Goal: Information Seeking & Learning: Learn about a topic

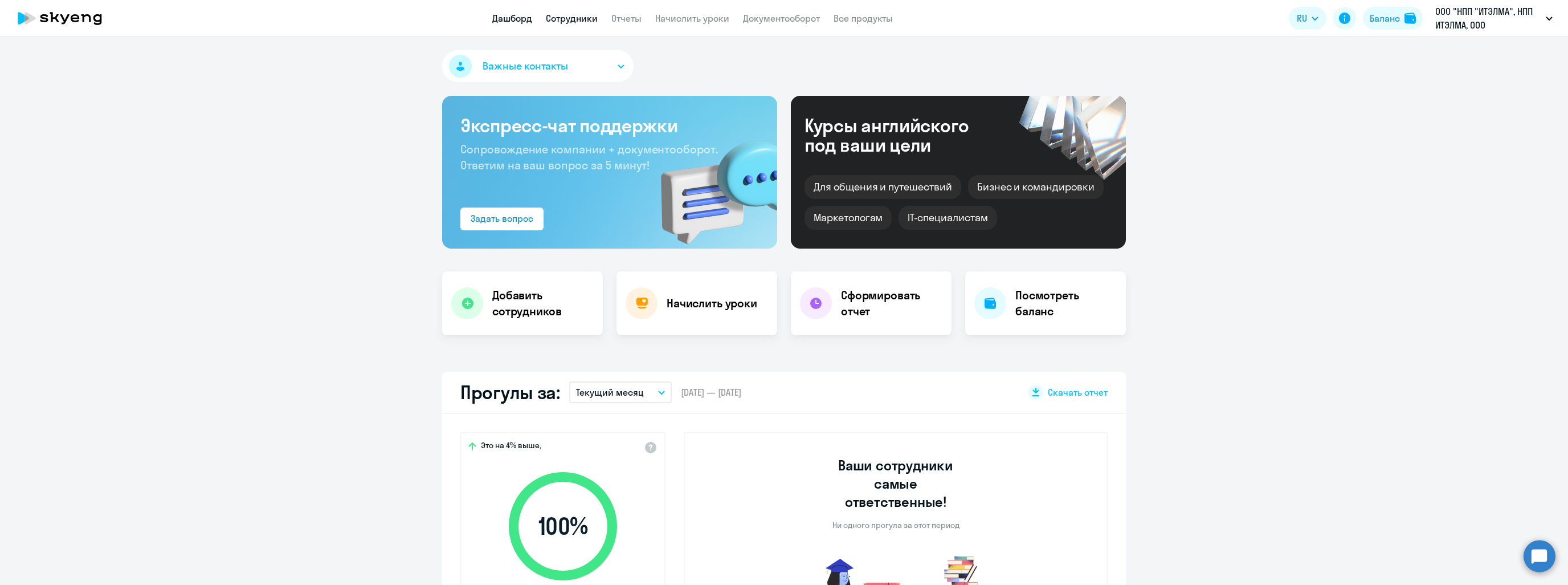
click at [575, 16] on link "Сотрудники" at bounding box center [572, 18] width 52 height 12
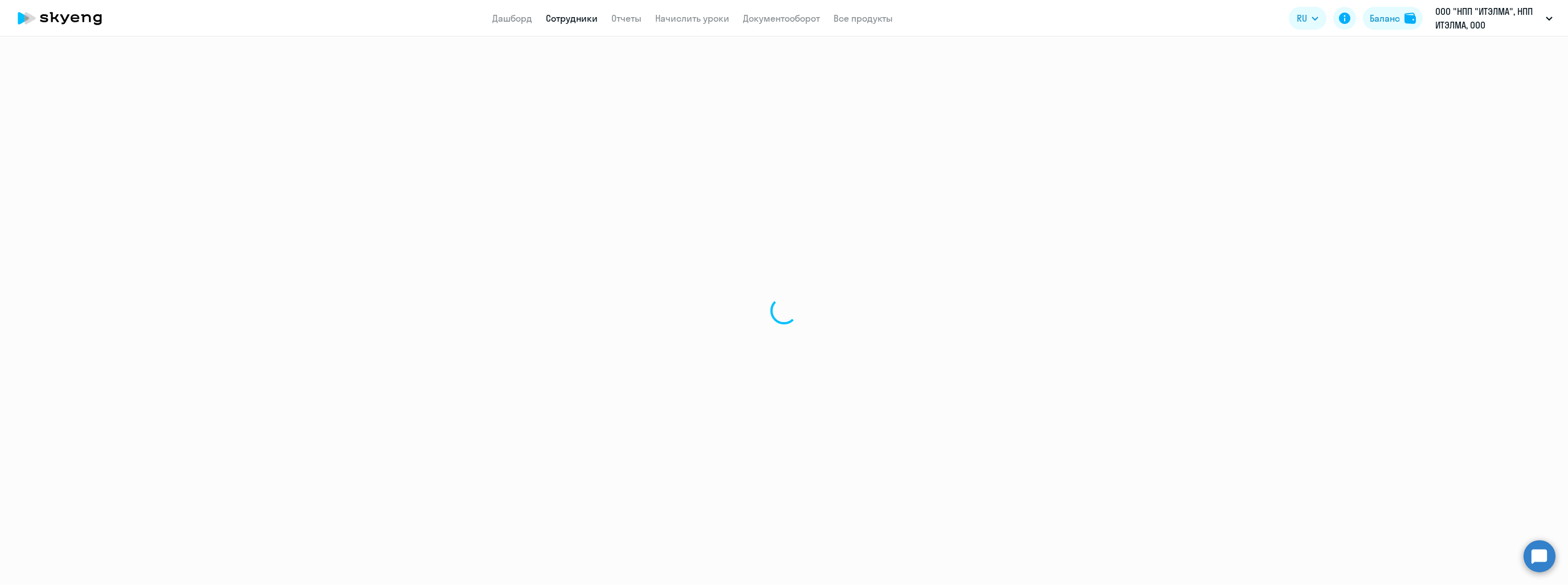
select select "30"
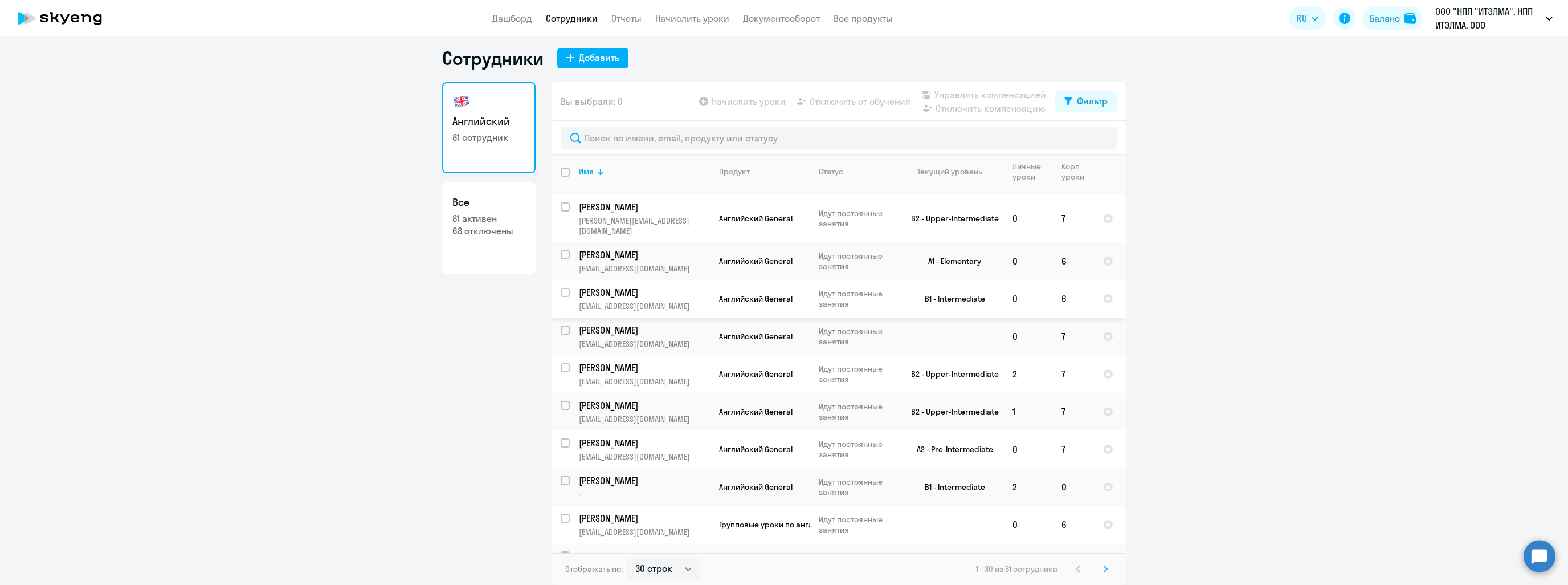
scroll to position [770, 0]
click at [658, 464] on td "[PERSON_NAME] -" at bounding box center [640, 483] width 140 height 38
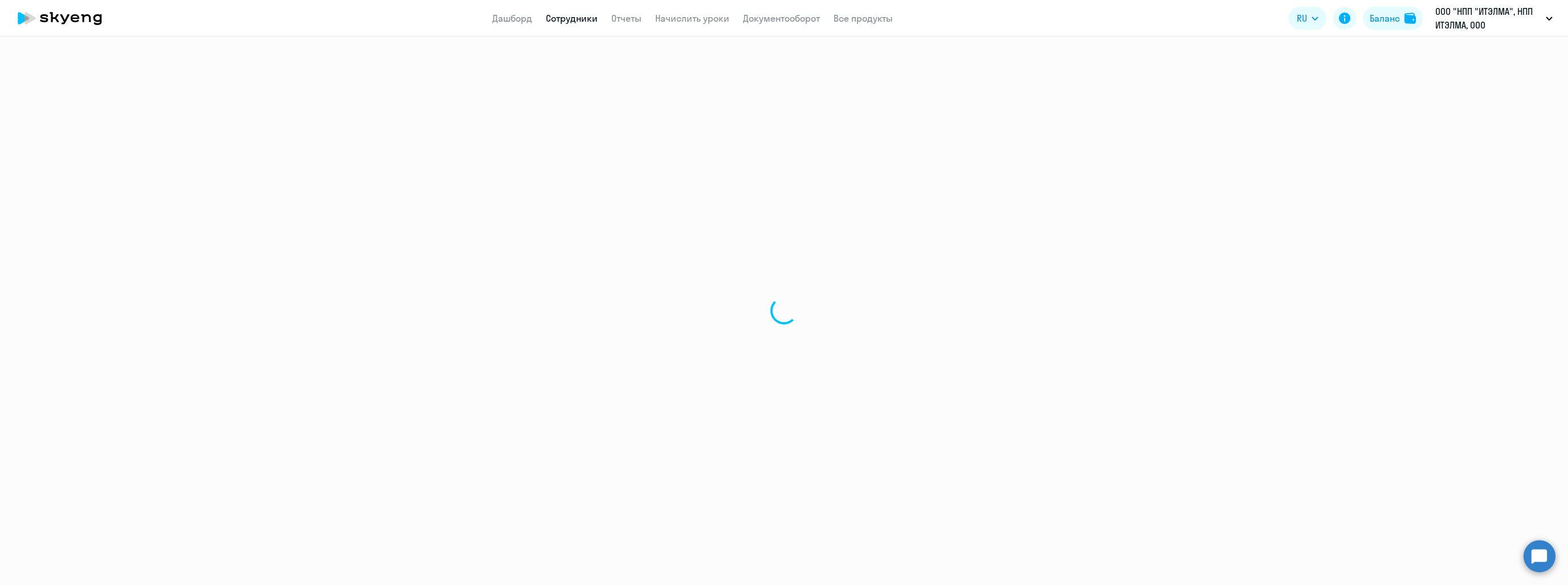
select select "english"
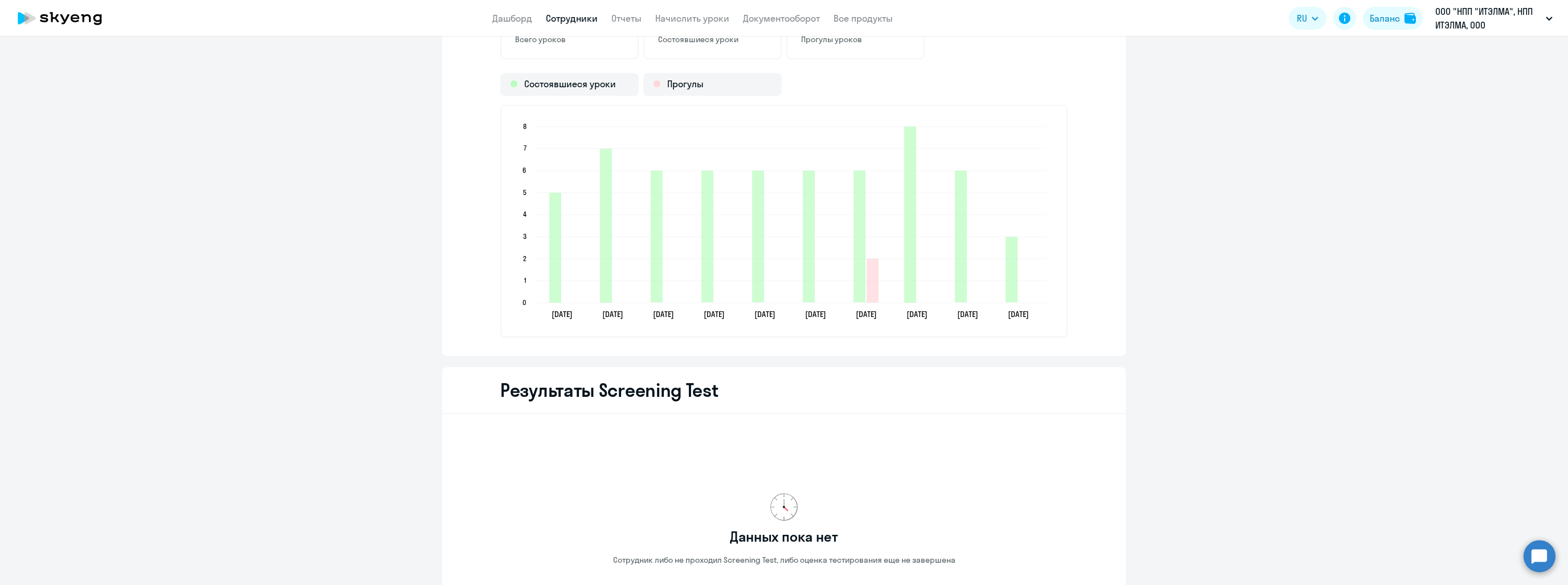
scroll to position [1595, 0]
drag, startPoint x: 746, startPoint y: 147, endPoint x: 742, endPoint y: 135, distance: 12.6
click at [744, 141] on icon "[DATE] [DATE] [DATE] [DATE] [DATE] [DATE] [DATE] [DATE] [DATE] [DATE] [DATE] [D…" at bounding box center [784, 222] width 541 height 200
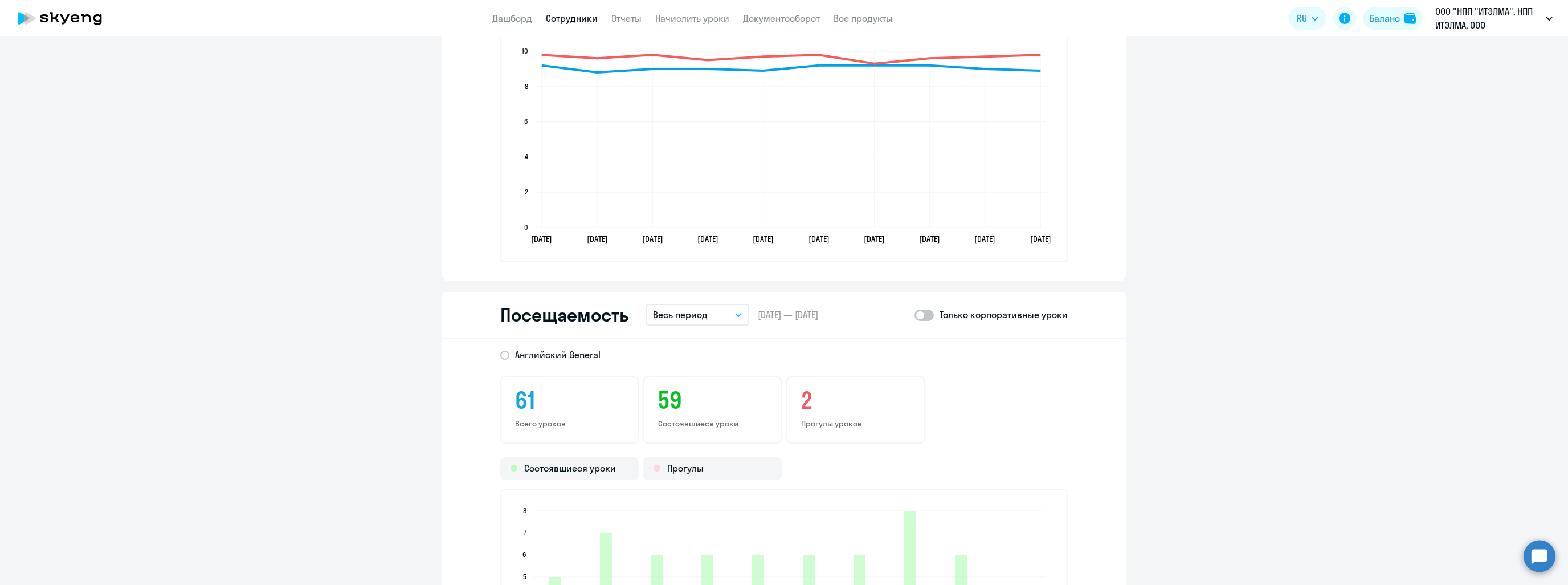
scroll to position [1196, 0]
